Goal: Obtain resource: Download file/media

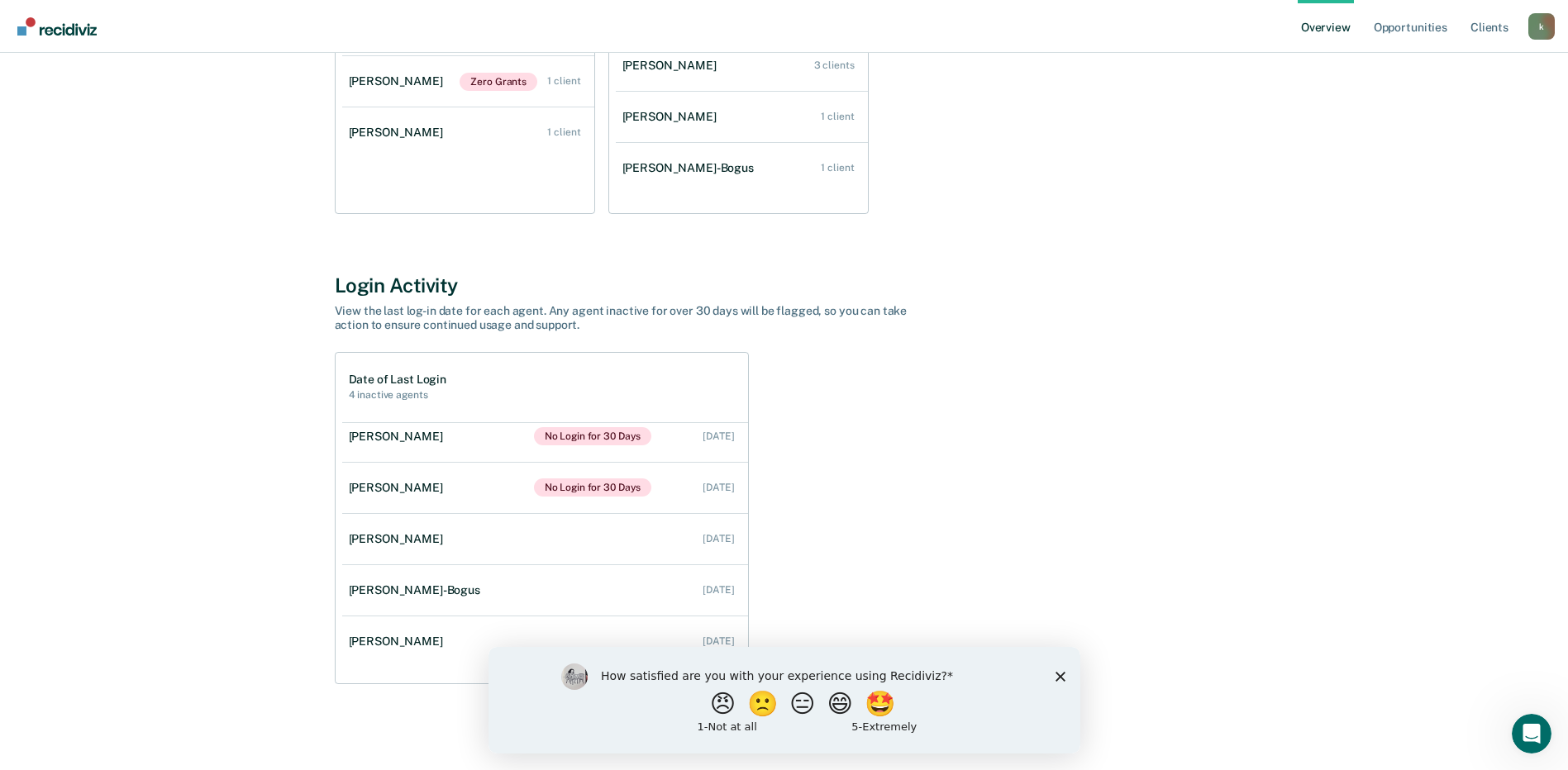
scroll to position [118, 0]
click at [1059, 678] on icon "Close survey" at bounding box center [1060, 676] width 10 height 10
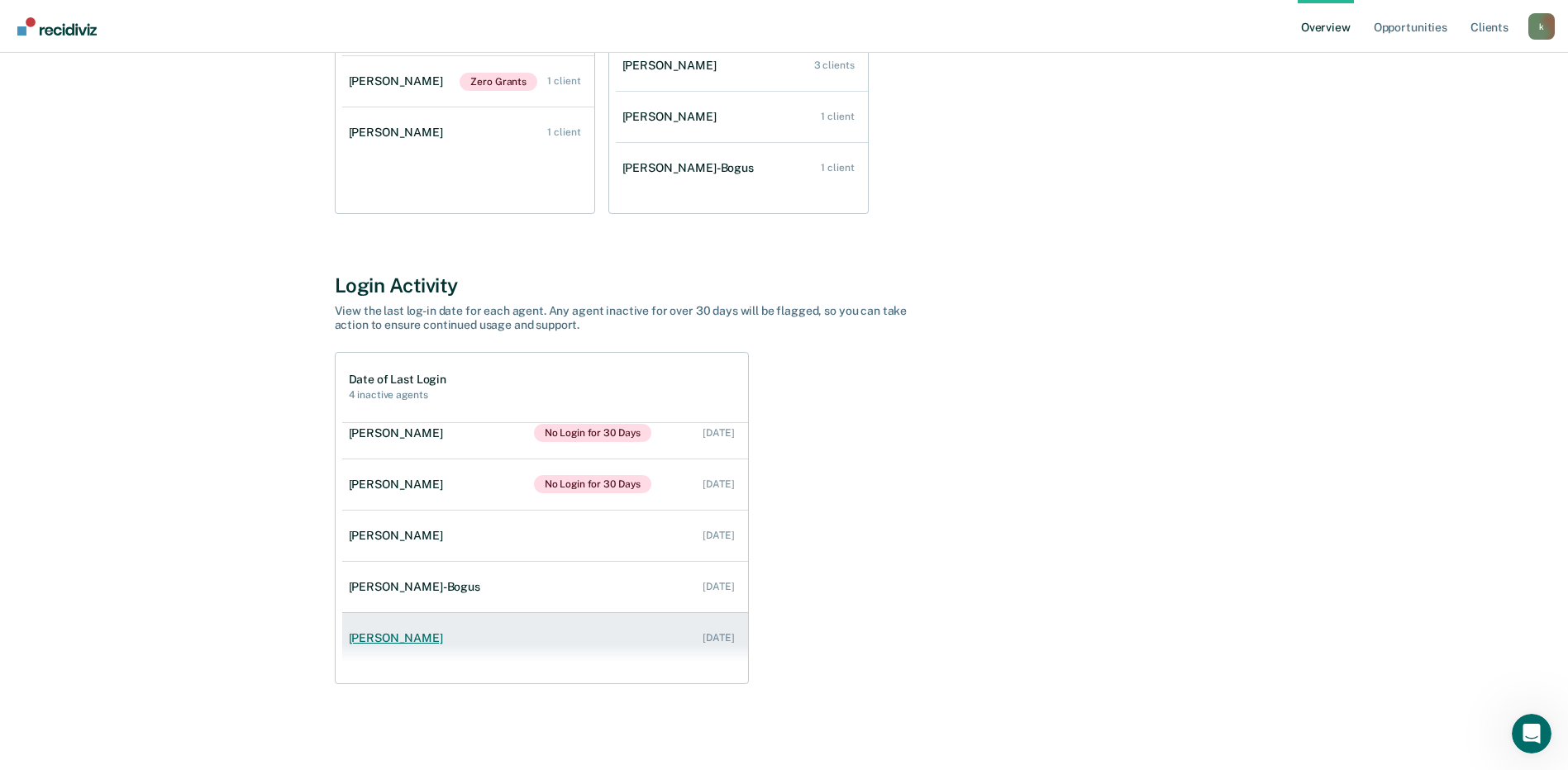
click at [703, 635] on div "[DATE]" at bounding box center [718, 638] width 31 height 12
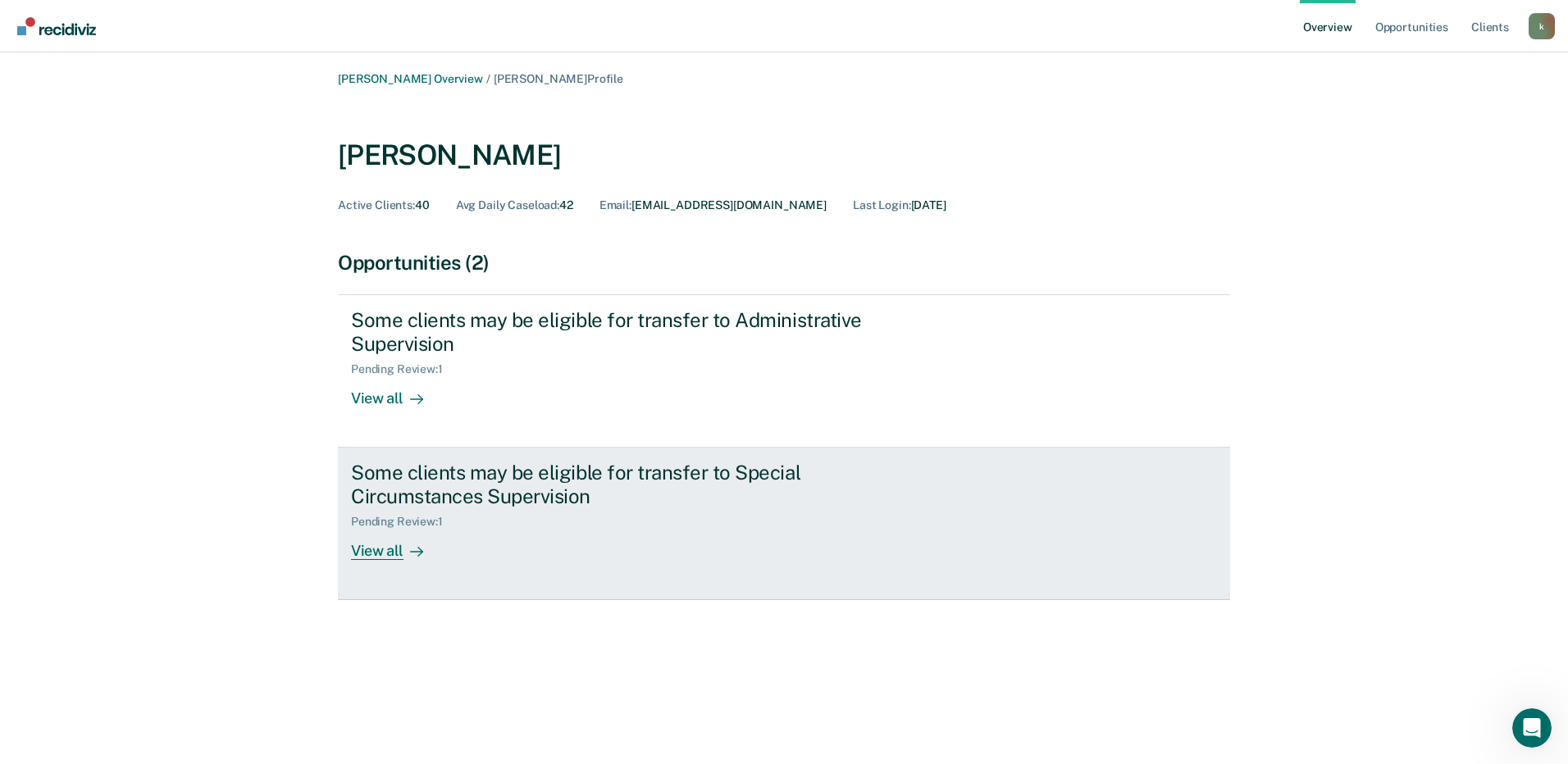
click at [377, 551] on div "View all" at bounding box center [396, 544] width 92 height 32
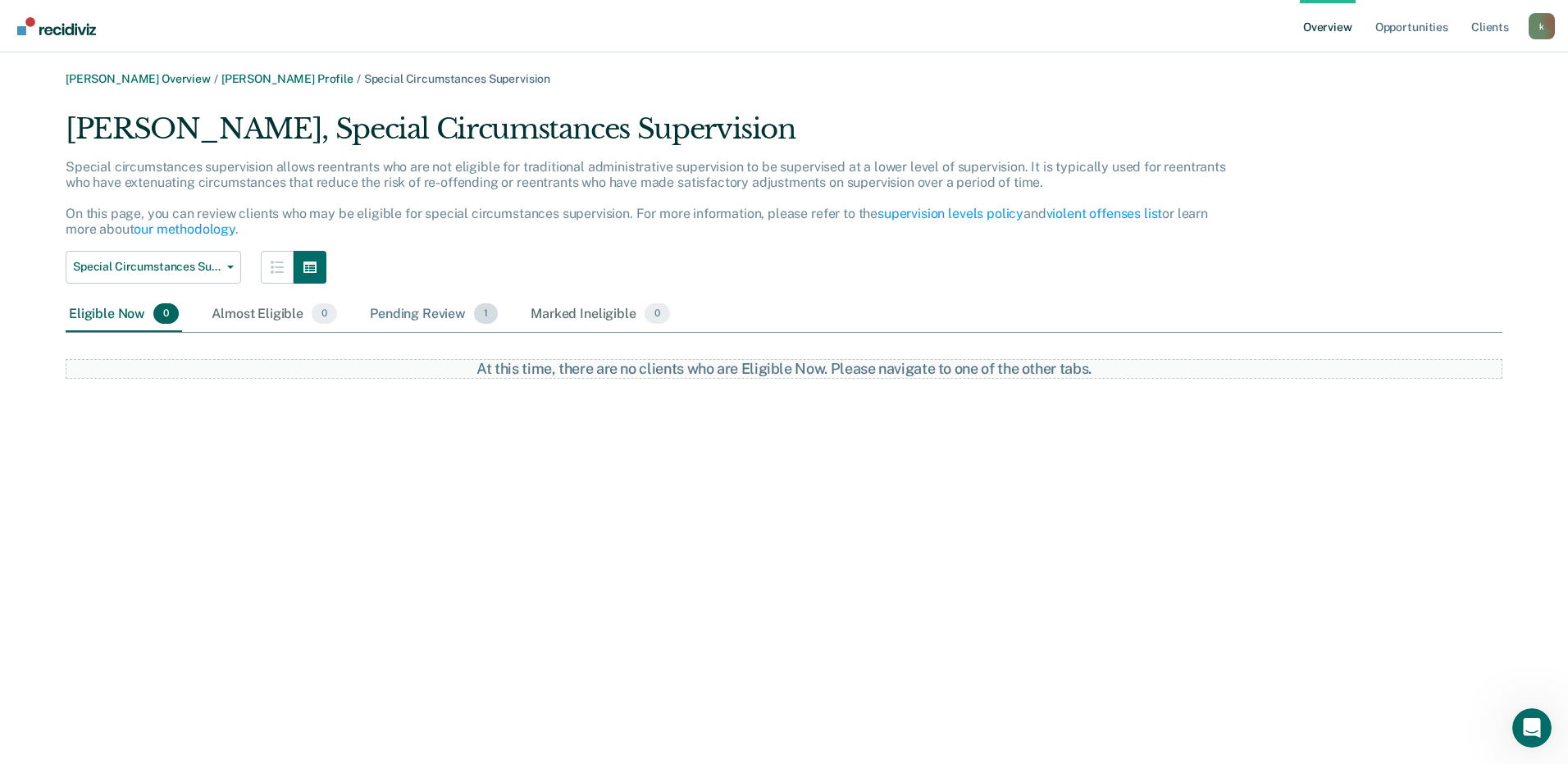
click at [428, 324] on div "Pending Review 1" at bounding box center [433, 315] width 135 height 36
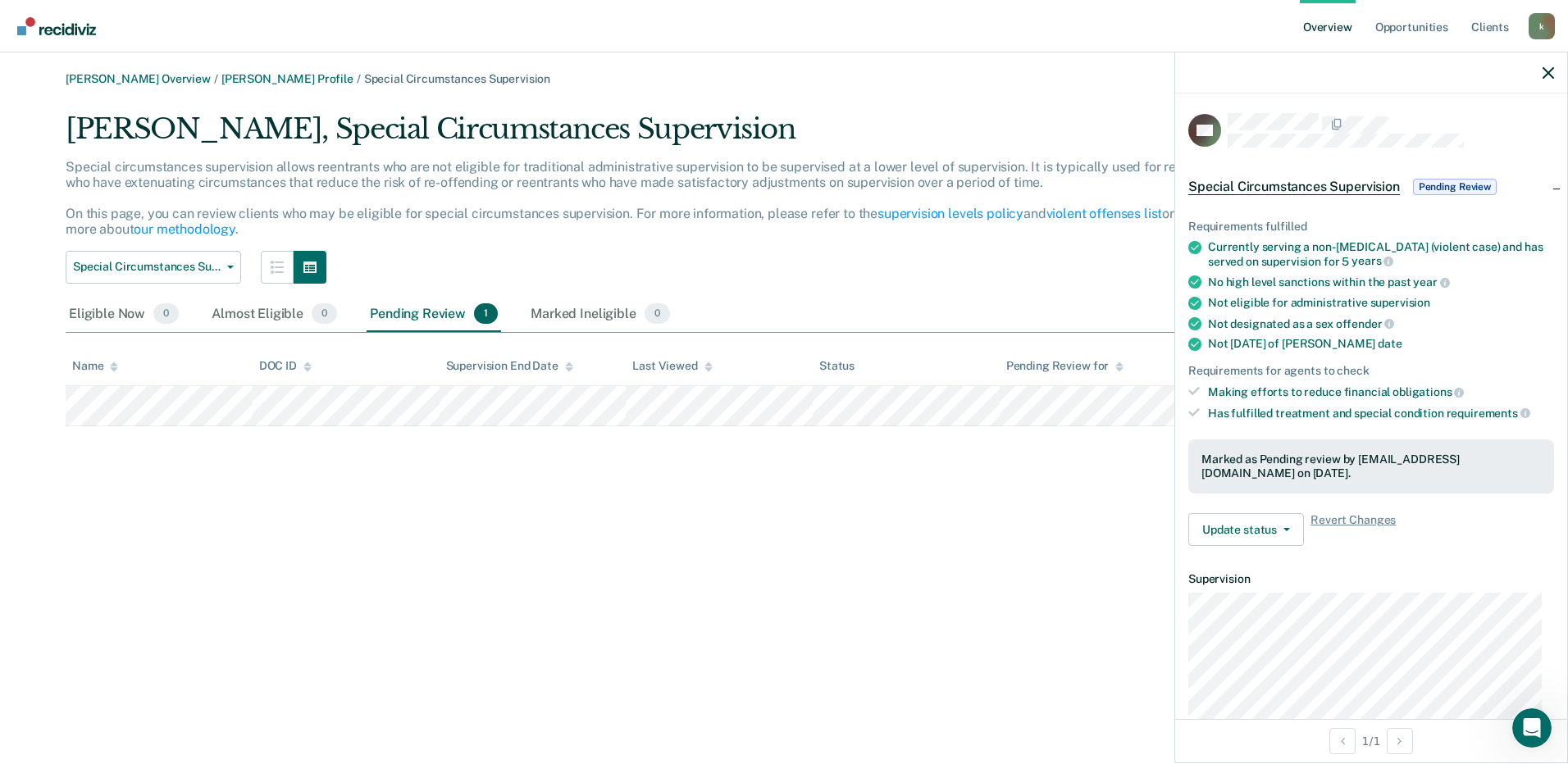
click at [1084, 553] on div "[PERSON_NAME] Overview / [PERSON_NAME] Profile / Special Circumstances Supervis…" at bounding box center [784, 392] width 1528 height 639
click at [1542, 67] on icon "button" at bounding box center [1548, 73] width 12 height 12
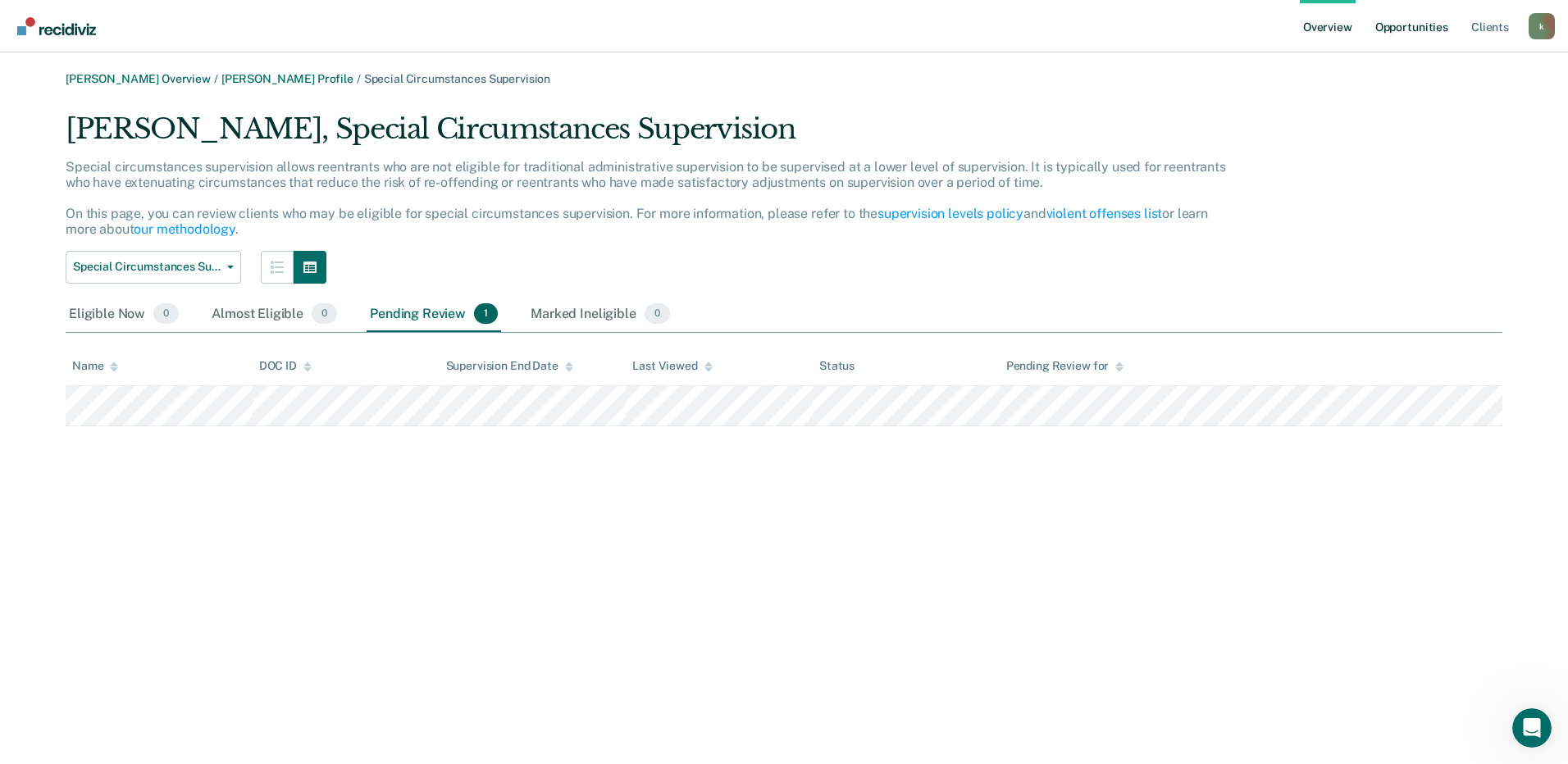
click at [1407, 29] on link "Opportunities" at bounding box center [1411, 26] width 79 height 52
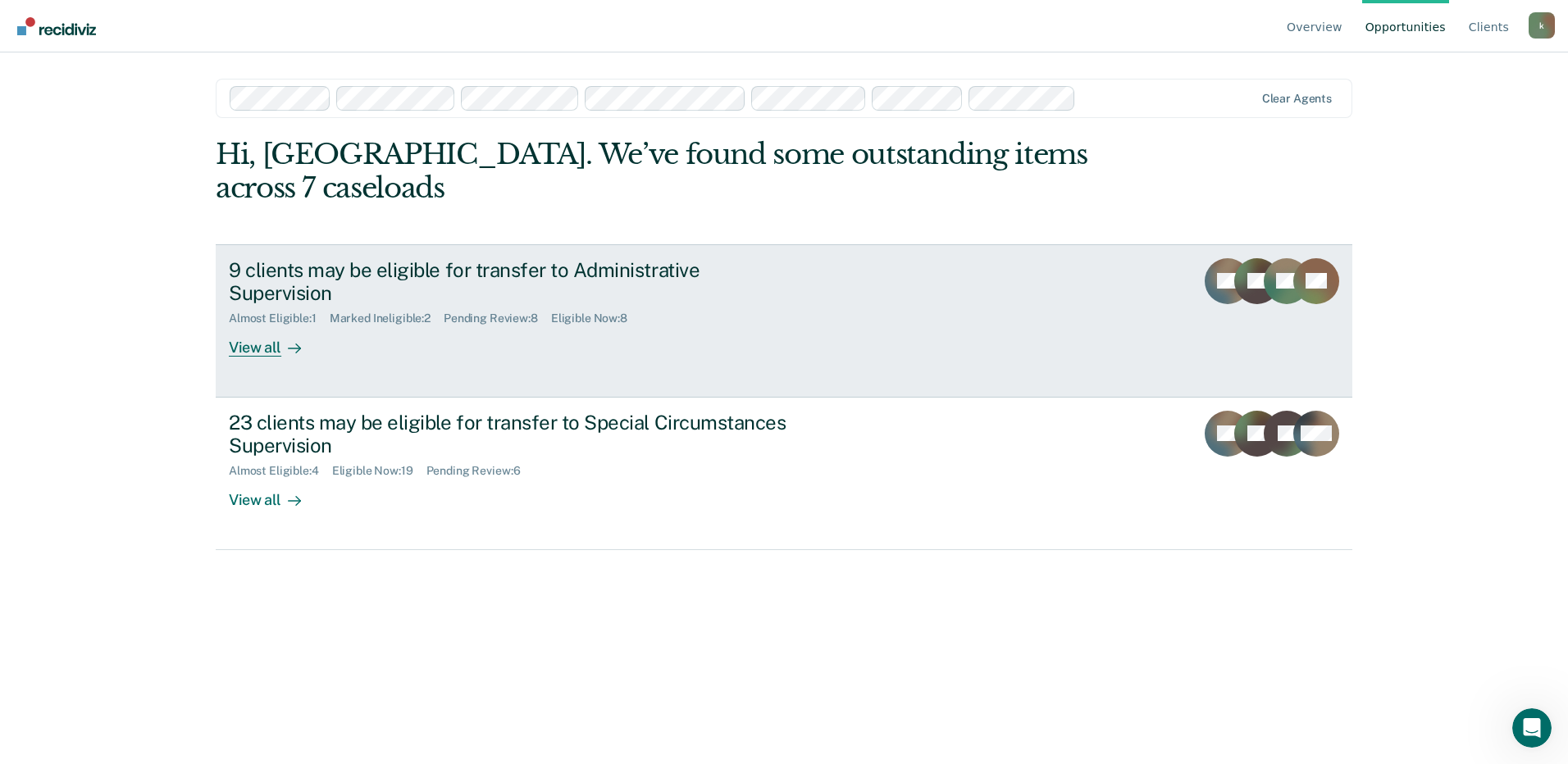
click at [246, 326] on div "View all" at bounding box center [274, 342] width 92 height 32
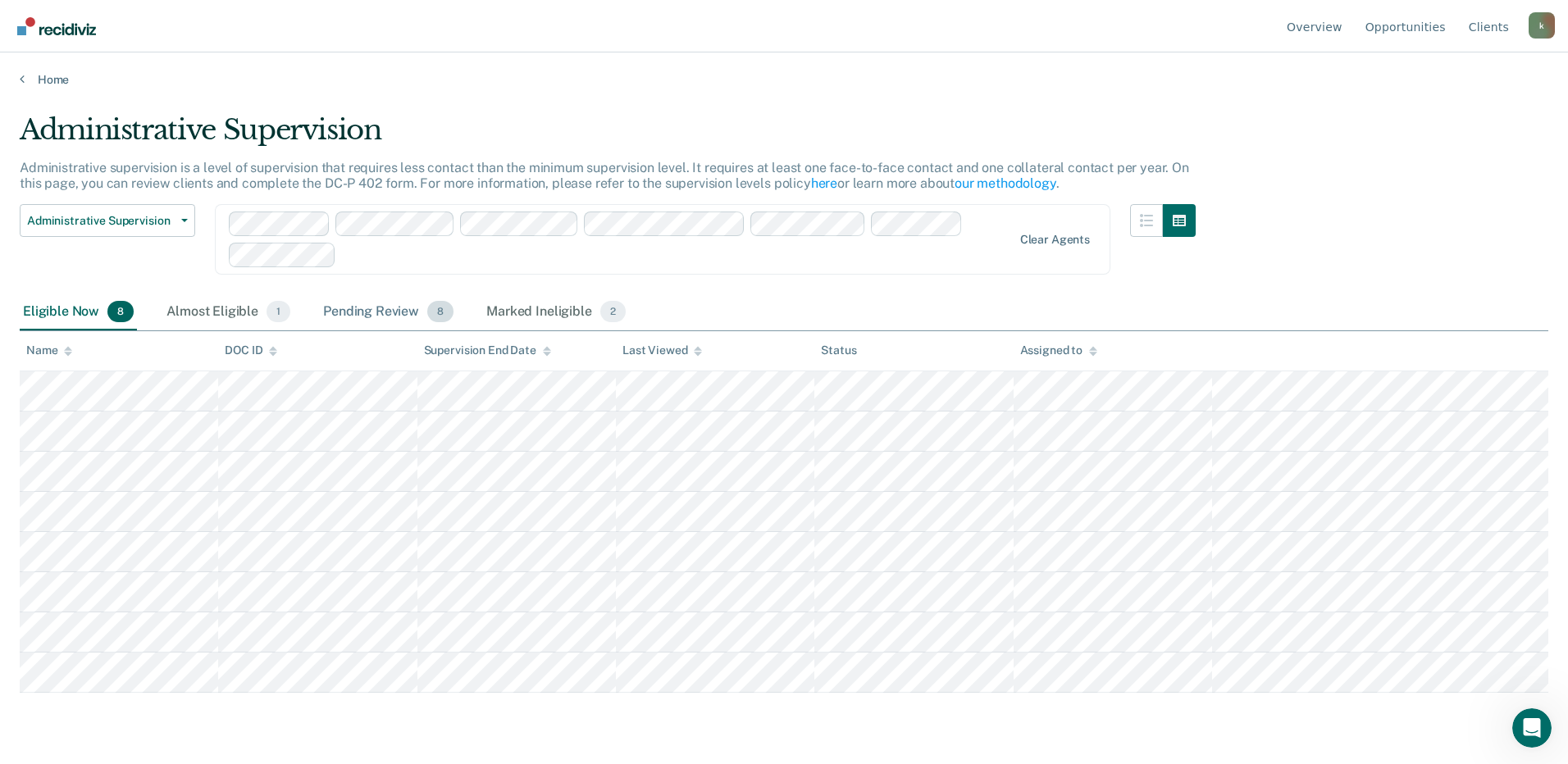
click at [389, 314] on div "Pending Review 8" at bounding box center [388, 312] width 137 height 36
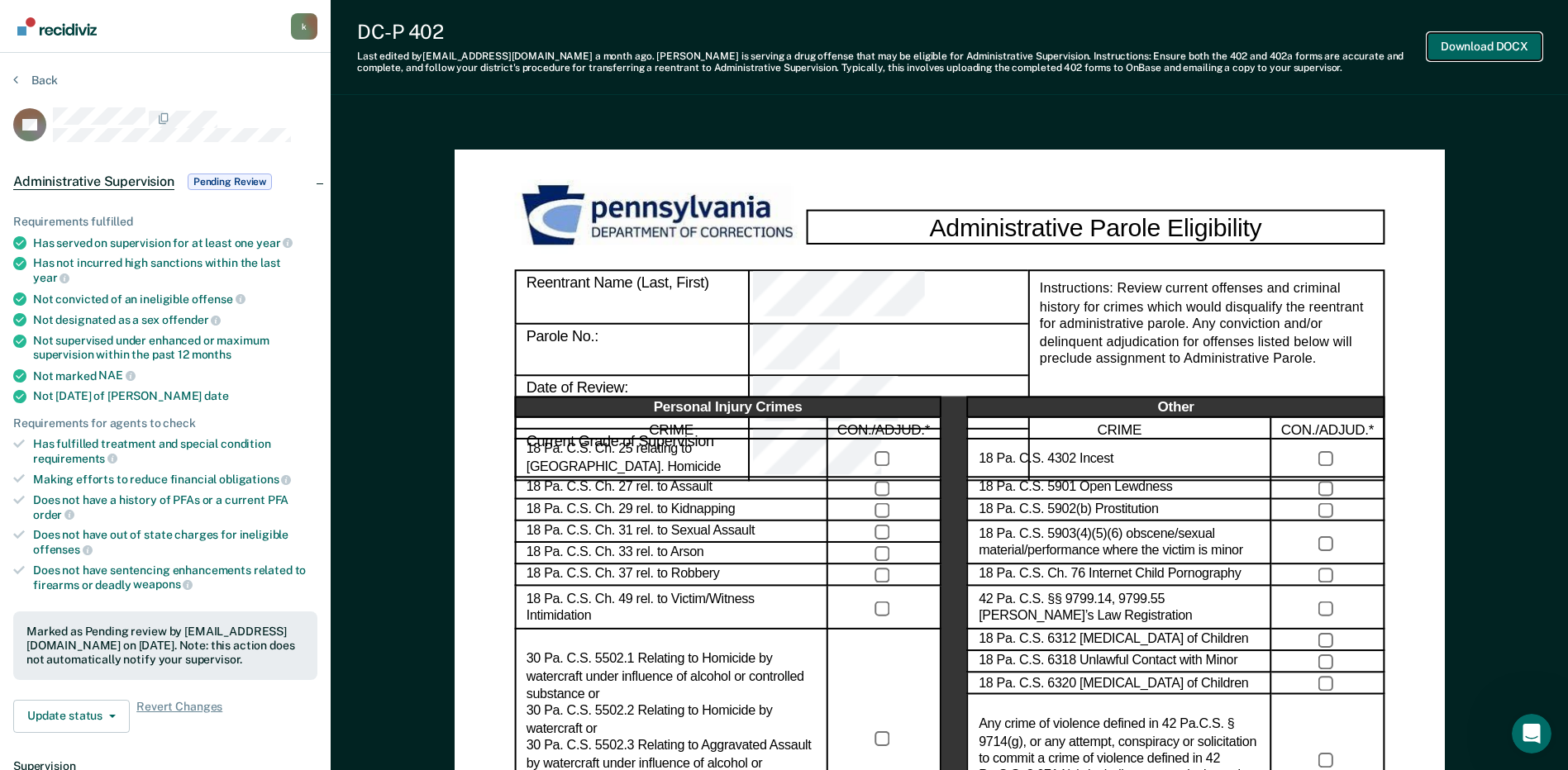
click at [1490, 42] on button "Download DOCX" at bounding box center [1484, 47] width 114 height 27
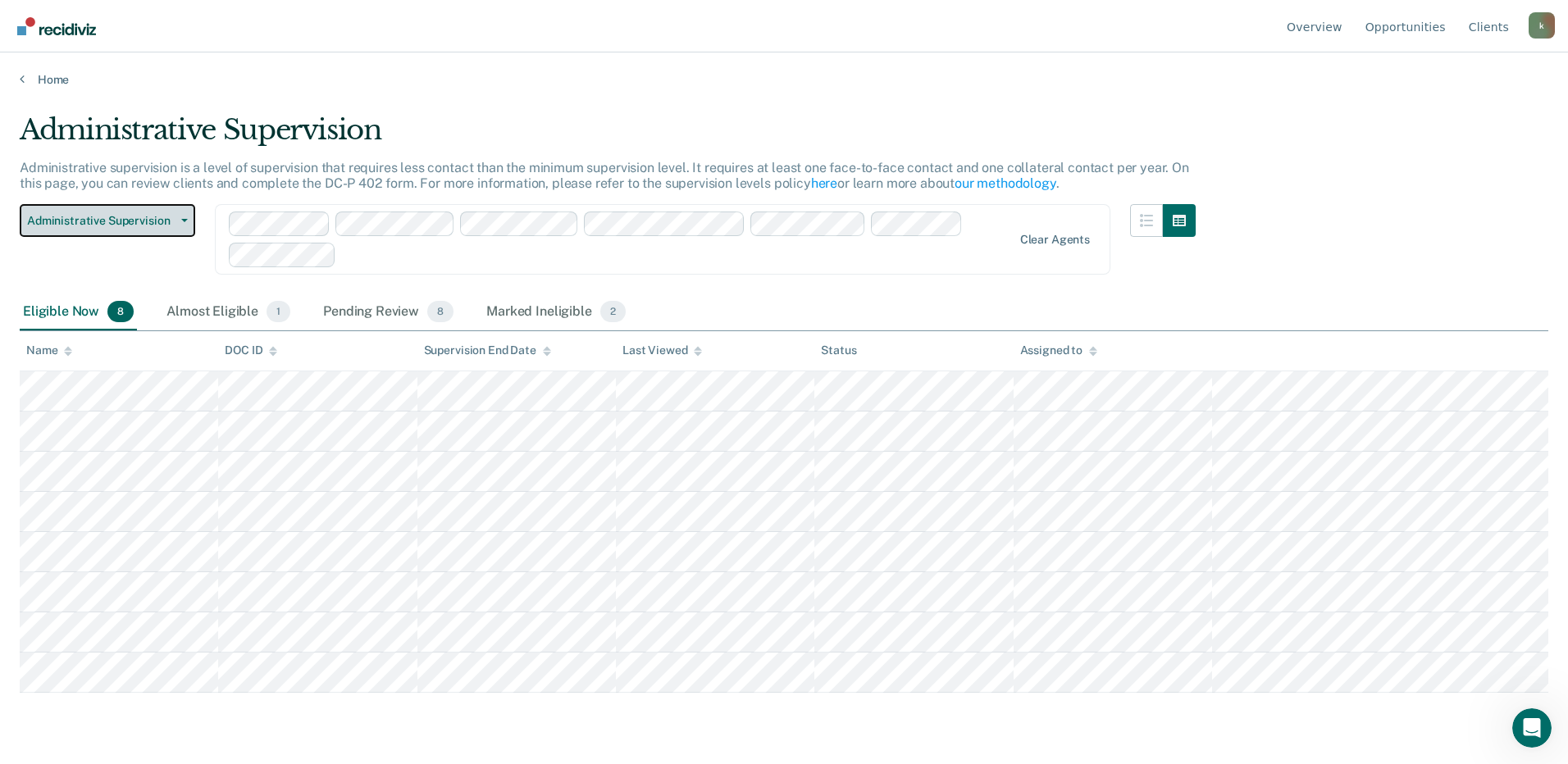
click at [181, 224] on button "Administrative Supervision" at bounding box center [107, 220] width 175 height 33
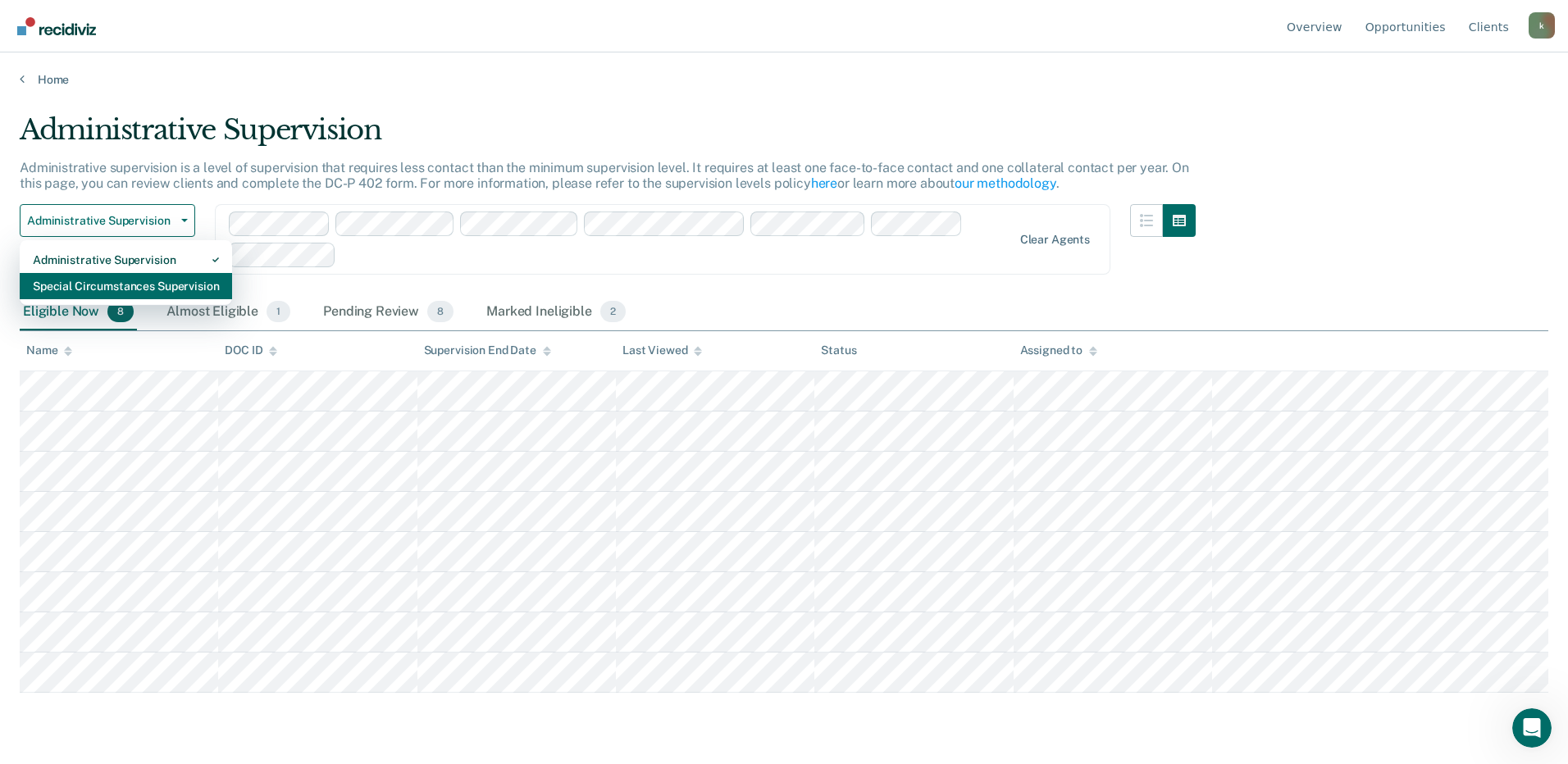
click at [168, 287] on div "Special Circumstances Supervision" at bounding box center [125, 285] width 186 height 26
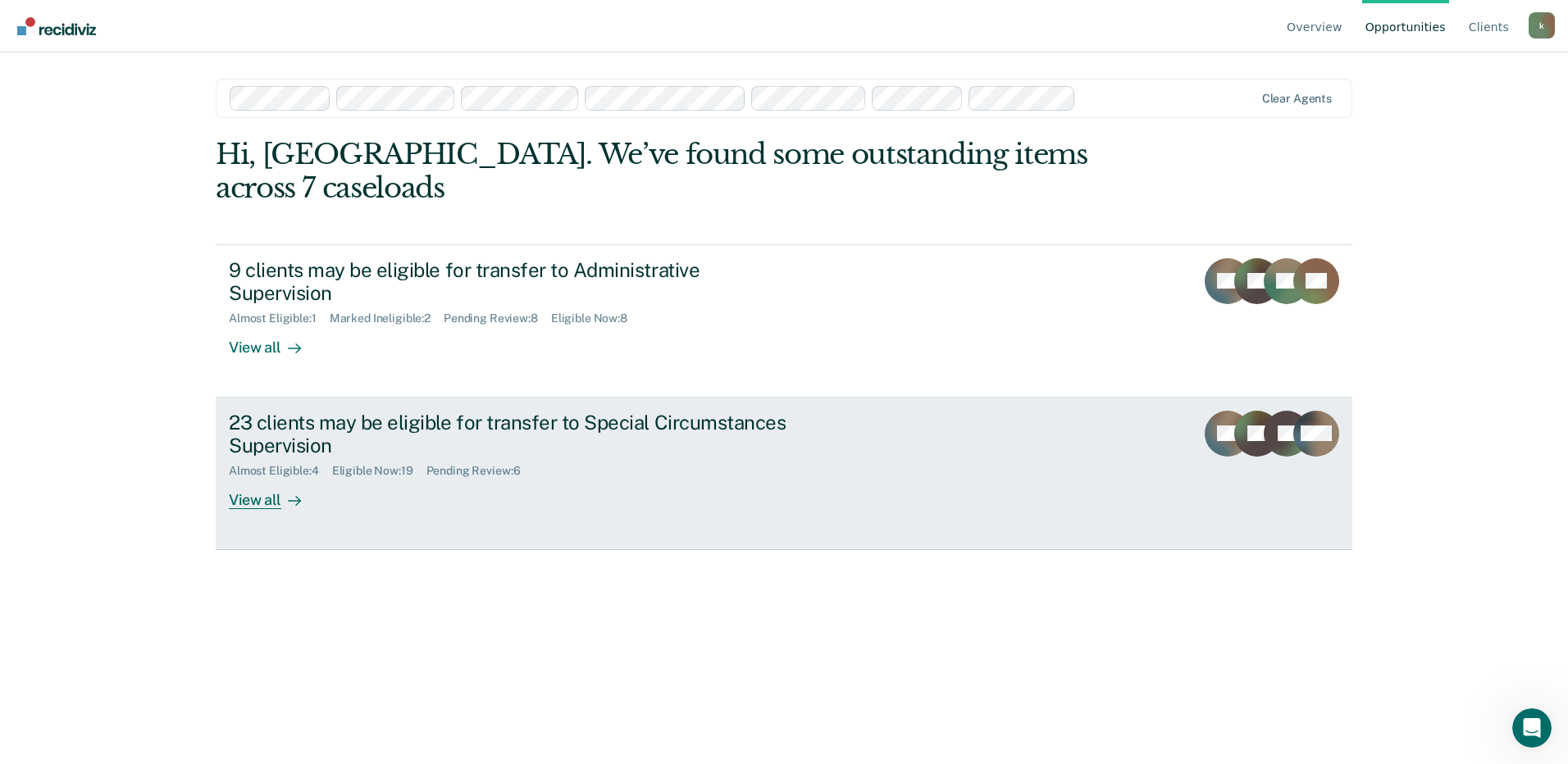
click at [259, 478] on div "View all" at bounding box center [274, 494] width 92 height 32
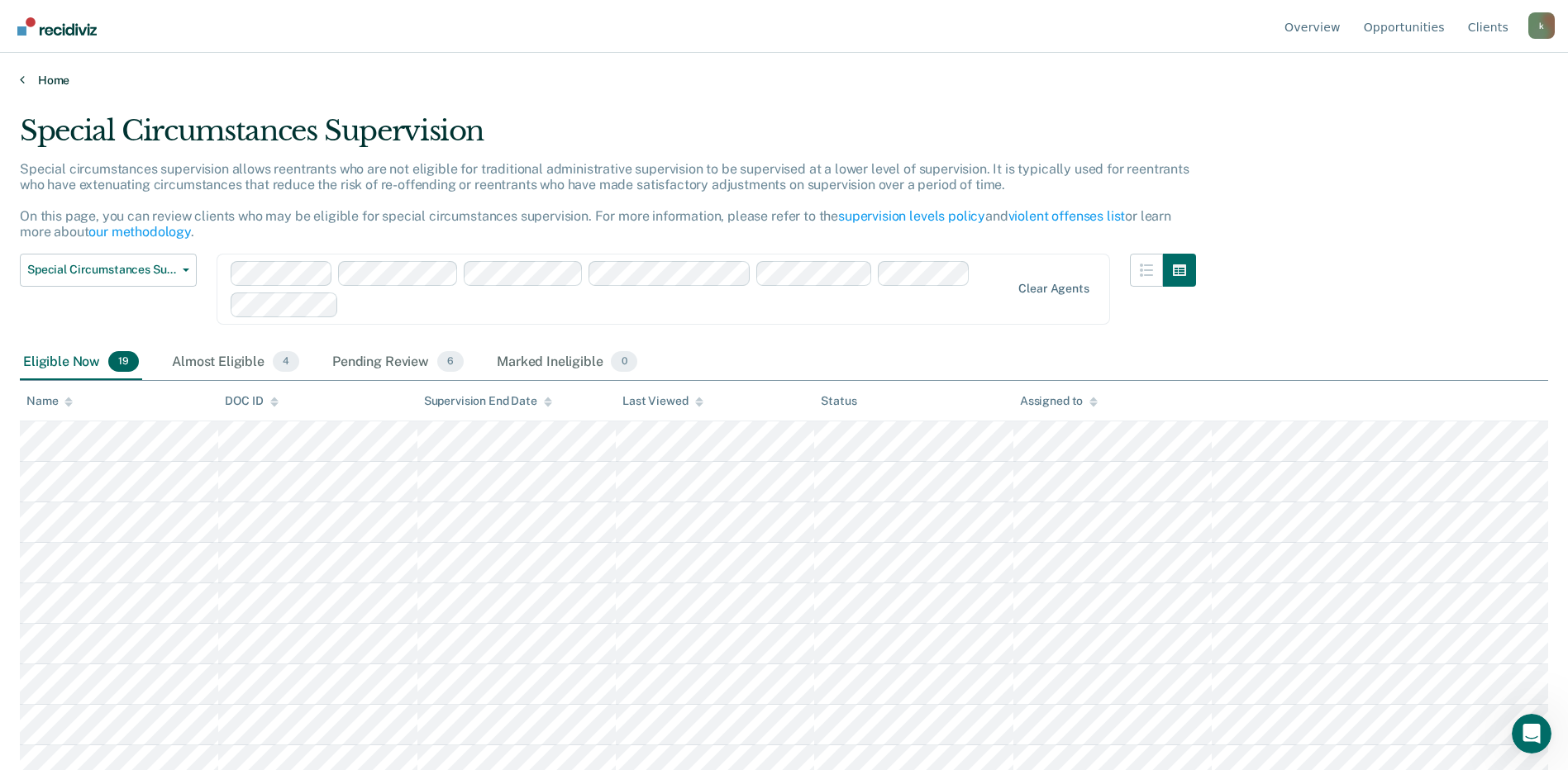
click at [51, 80] on link "Home" at bounding box center [783, 81] width 1528 height 15
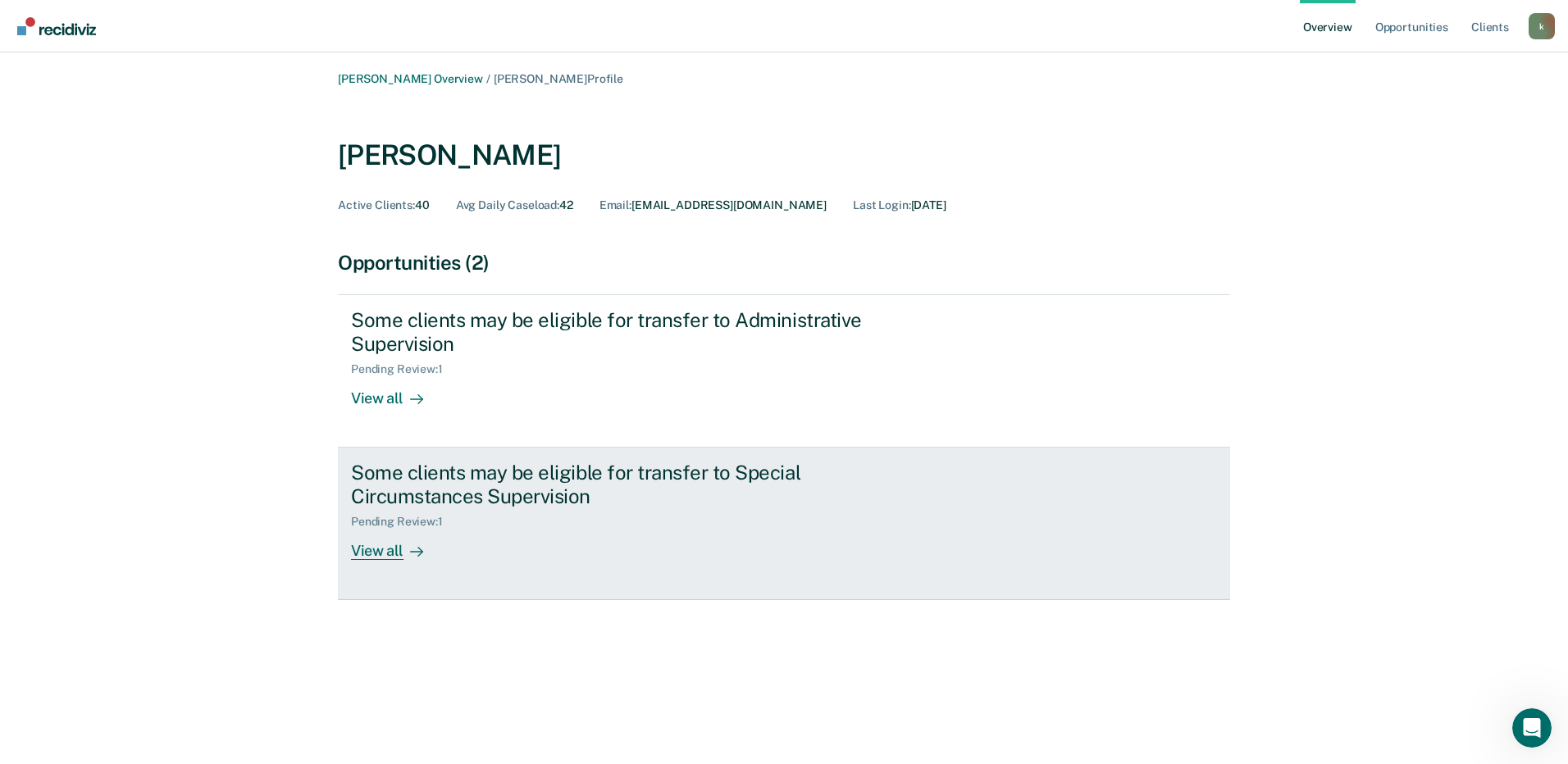
click at [382, 565] on link "Some clients may be eligible for transfer to Special Circumstances Supervision …" at bounding box center [784, 523] width 892 height 152
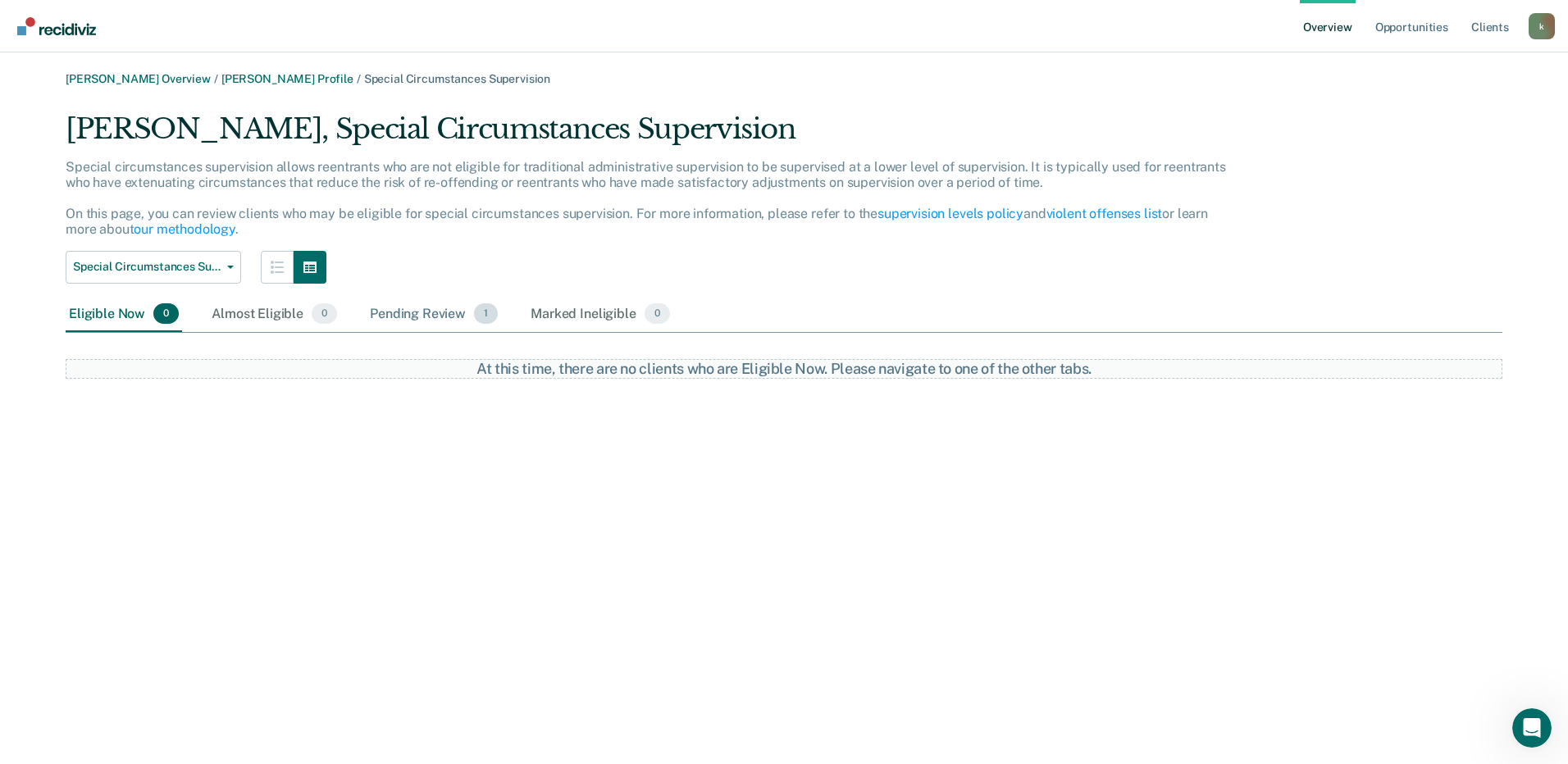
click at [410, 322] on div "Pending Review 1" at bounding box center [433, 315] width 135 height 36
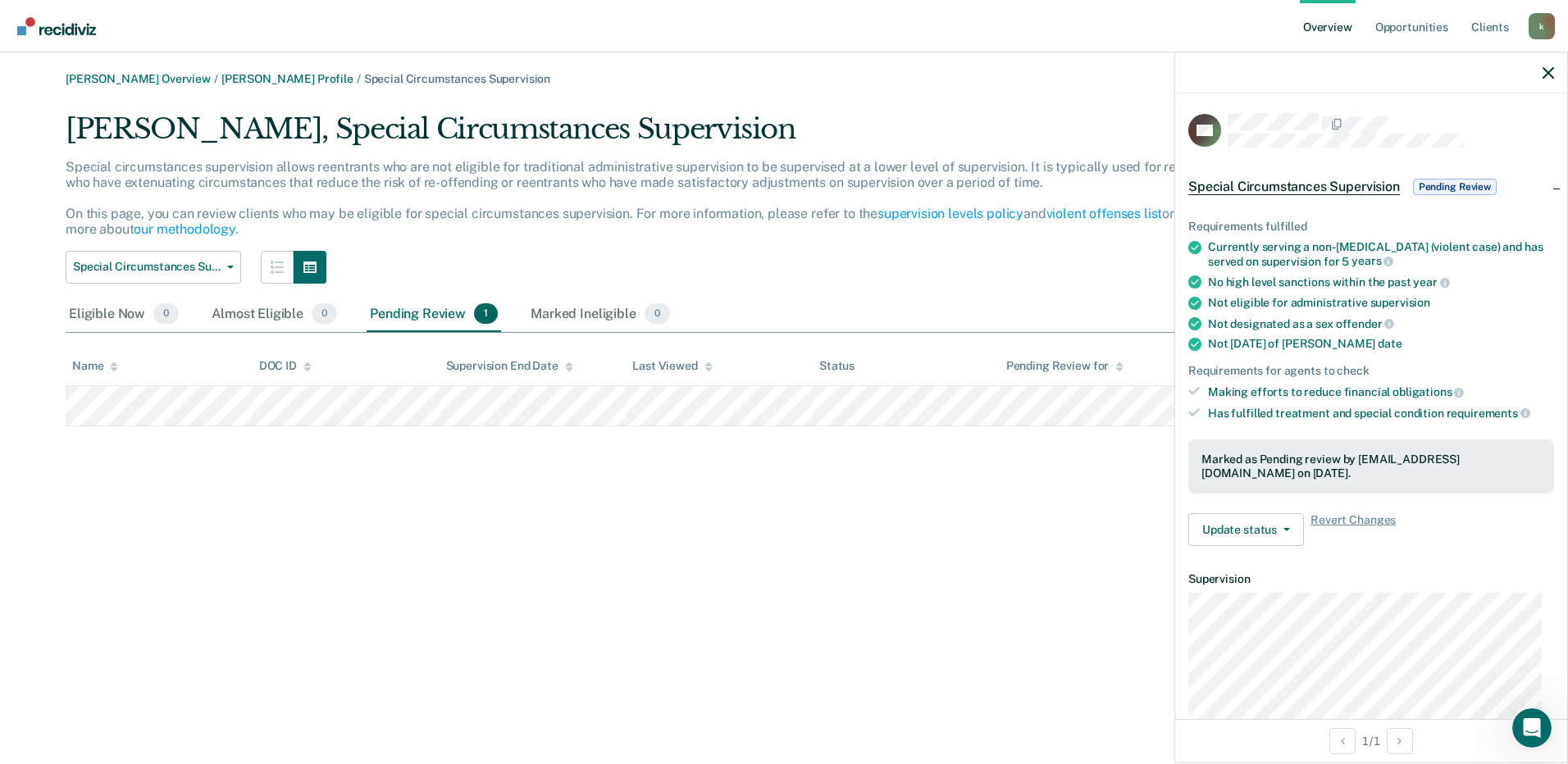
click at [1082, 464] on div "[PERSON_NAME] Overview / [PERSON_NAME] Profile / Special Circumstances Supervis…" at bounding box center [784, 392] width 1528 height 639
click at [1364, 184] on span "Special Circumstances Supervision" at bounding box center [1294, 186] width 211 height 16
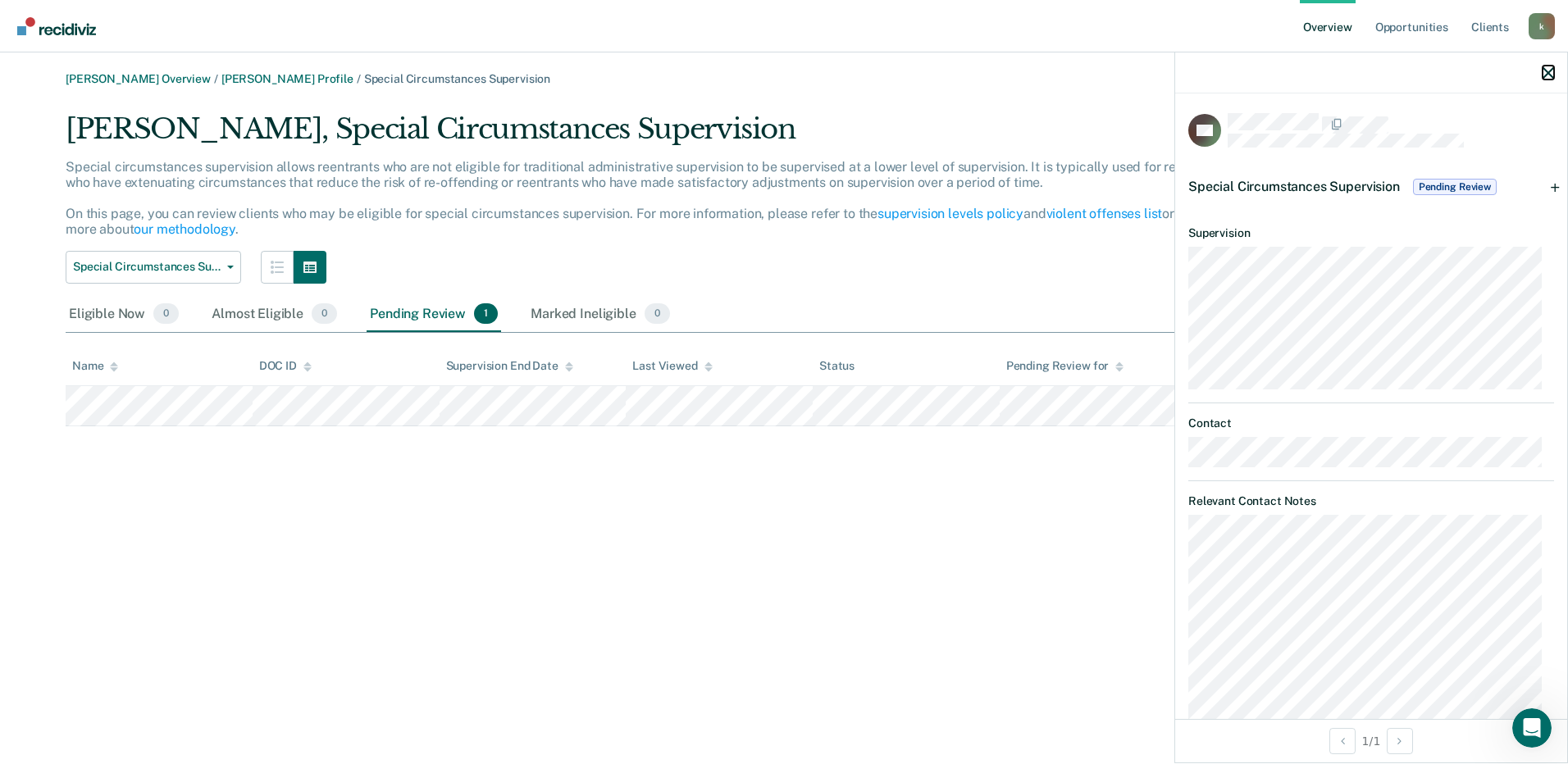
click at [1546, 75] on icon "button" at bounding box center [1548, 73] width 12 height 12
